Goal: Task Accomplishment & Management: Complete application form

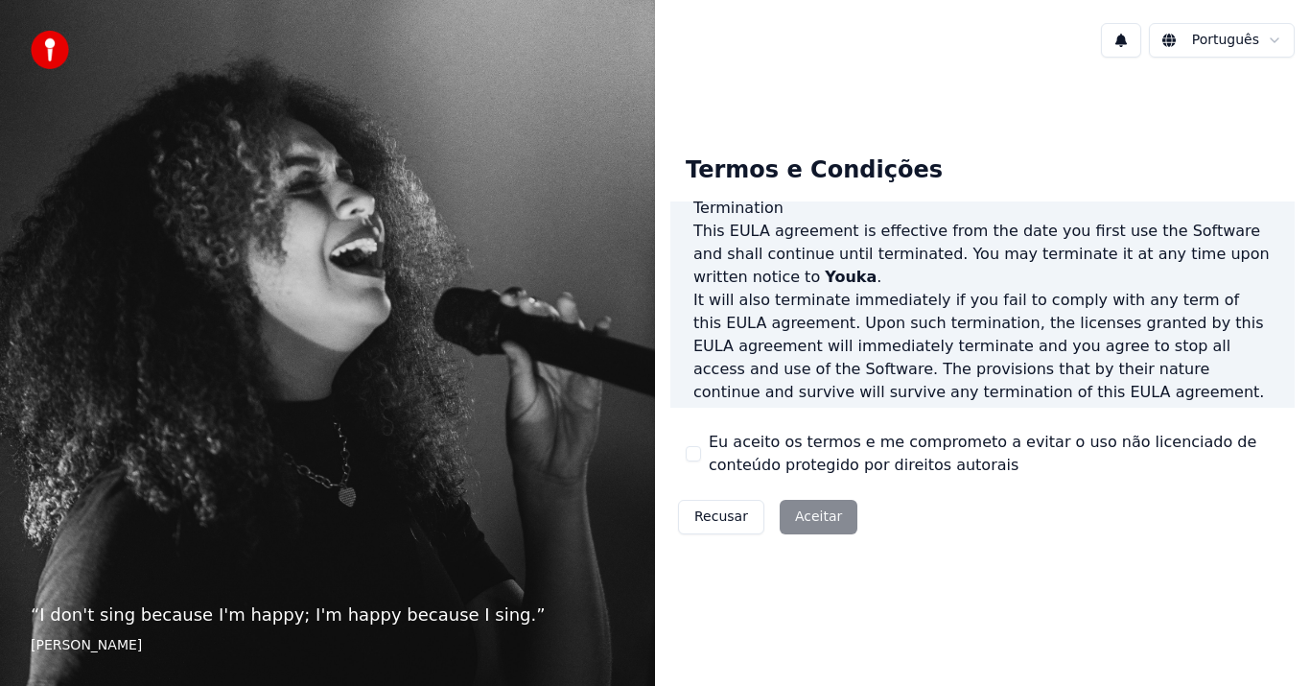
scroll to position [1313, 0]
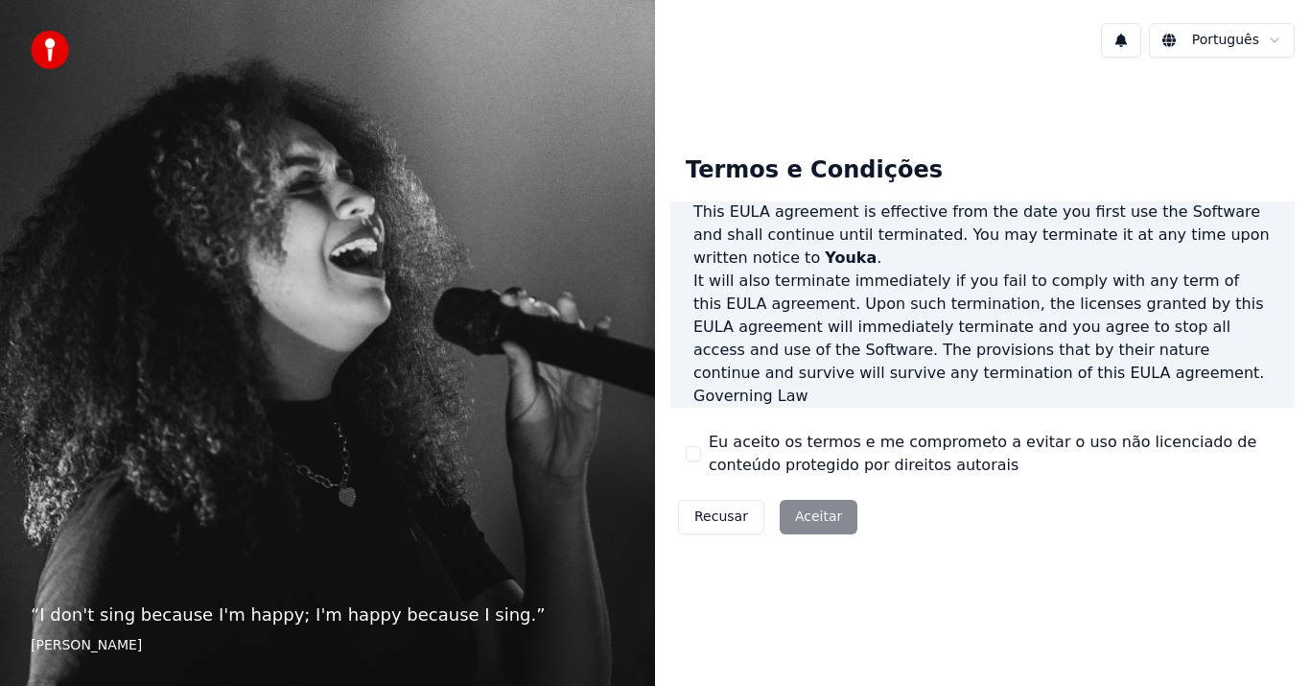
click at [827, 500] on div "Recusar Aceitar" at bounding box center [767, 517] width 195 height 50
click at [811, 518] on div "Recusar Aceitar" at bounding box center [767, 517] width 195 height 50
click at [962, 407] on p "This EULA agreement, and any dispute arising out of or in connection with this …" at bounding box center [982, 441] width 578 height 69
click at [729, 197] on div "Termos e Condições" at bounding box center [814, 170] width 288 height 61
click at [745, 269] on p "It will also terminate immediately if you fail to comply with any term of this …" at bounding box center [982, 326] width 578 height 115
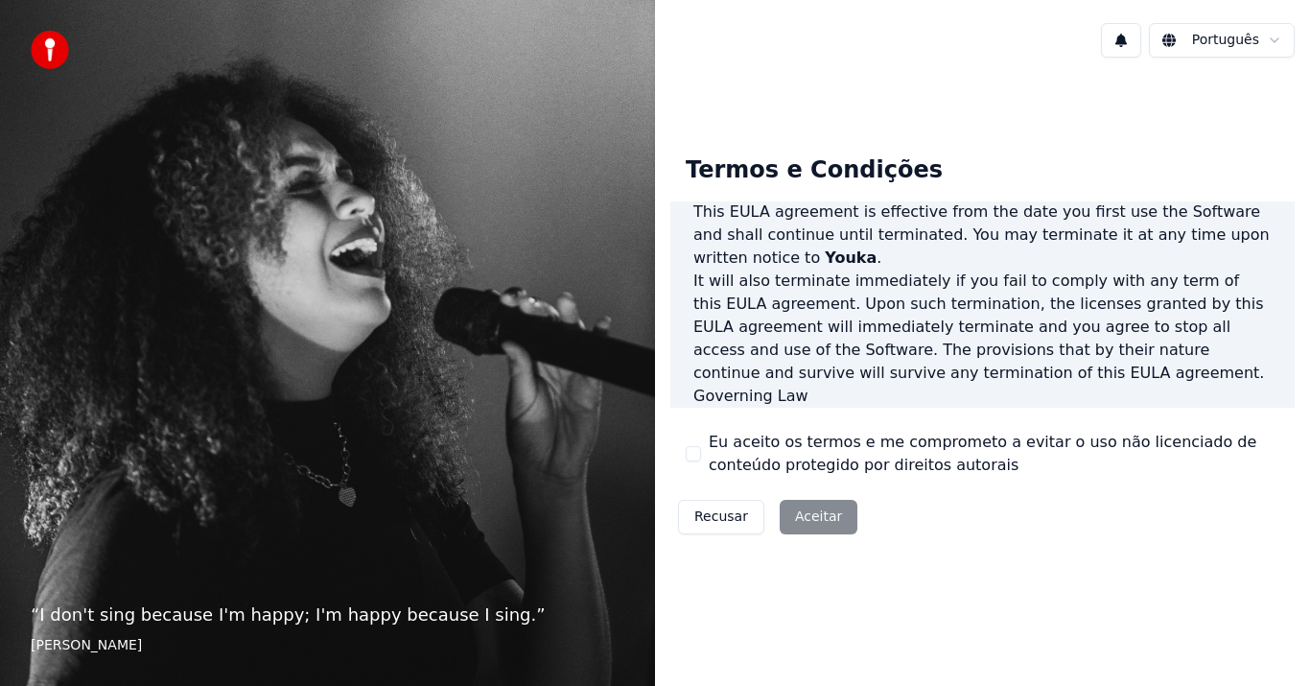
click at [857, 470] on label "Eu aceito os termos e me comprometo a evitar o uso não licenciado de conteúdo p…" at bounding box center [994, 453] width 570 height 46
click at [701, 461] on button "Eu aceito os termos e me comprometo a evitar o uso não licenciado de conteúdo p…" at bounding box center [693, 453] width 15 height 15
click at [813, 523] on button "Aceitar" at bounding box center [818, 517] width 78 height 35
